Goal: Navigation & Orientation: Find specific page/section

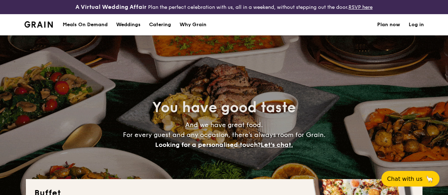
select select
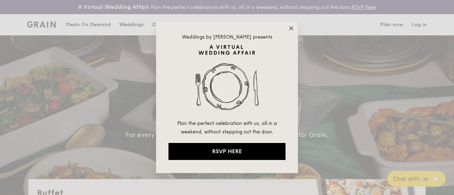
click at [291, 27] on icon at bounding box center [291, 28] width 6 height 6
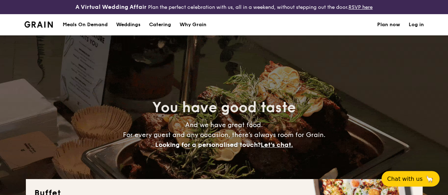
click at [83, 31] on div "Meals On Demand" at bounding box center [85, 24] width 45 height 21
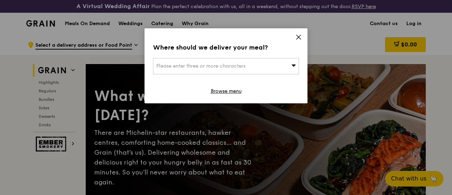
click at [298, 37] on icon at bounding box center [299, 37] width 6 height 6
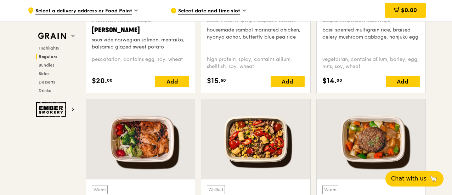
scroll to position [815, 0]
